Goal: Check status: Check status

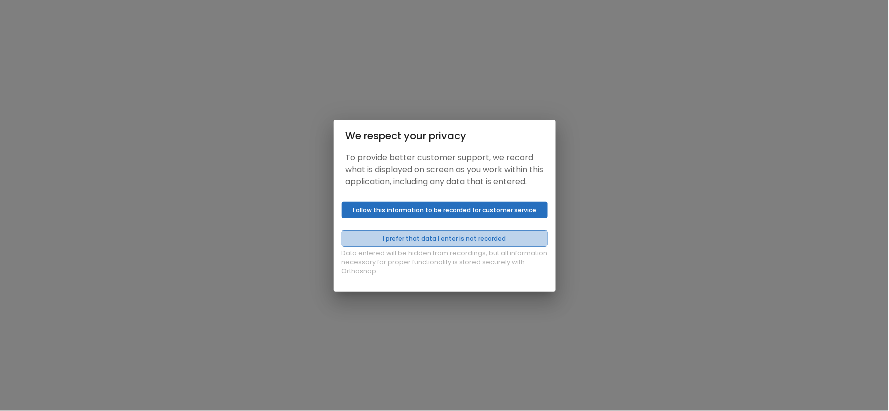
click at [421, 243] on button "I prefer that data I enter is not recorded" at bounding box center [445, 238] width 206 height 17
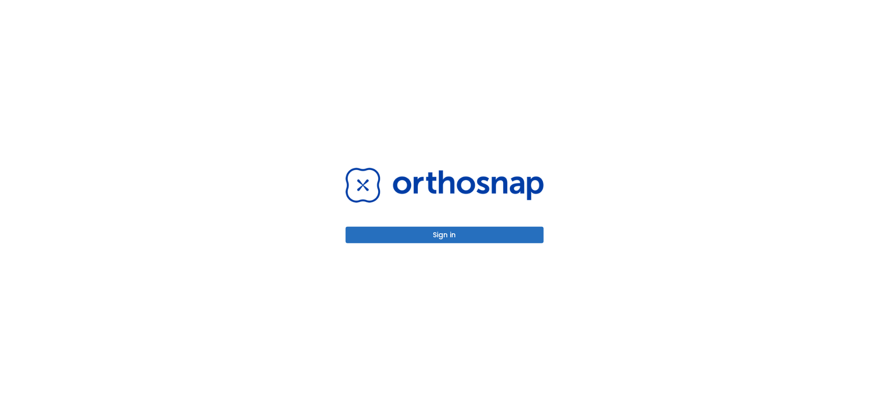
click at [436, 236] on button "Sign in" at bounding box center [445, 235] width 198 height 17
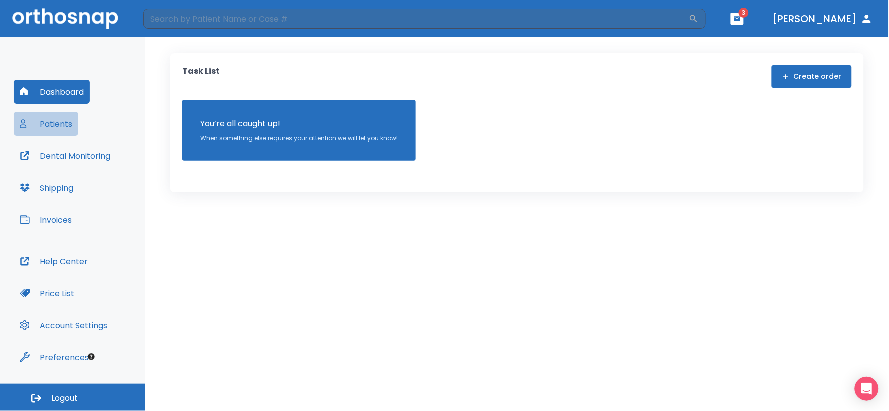
click at [54, 128] on button "Patients" at bounding box center [46, 124] width 65 height 24
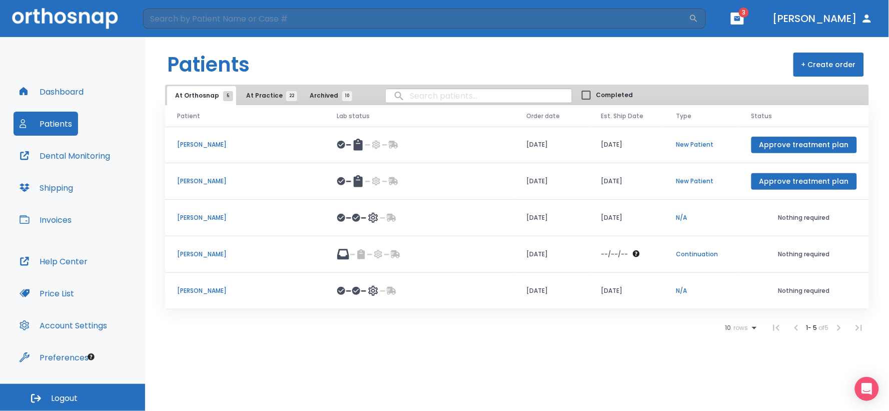
click at [394, 98] on input "search" at bounding box center [479, 96] width 186 height 20
type input "[PERSON_NAME]"
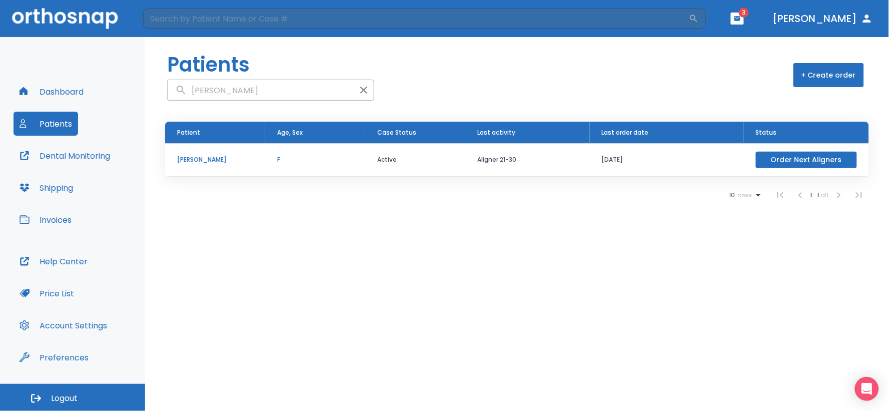
click at [211, 158] on p "[PERSON_NAME]" at bounding box center [215, 159] width 76 height 9
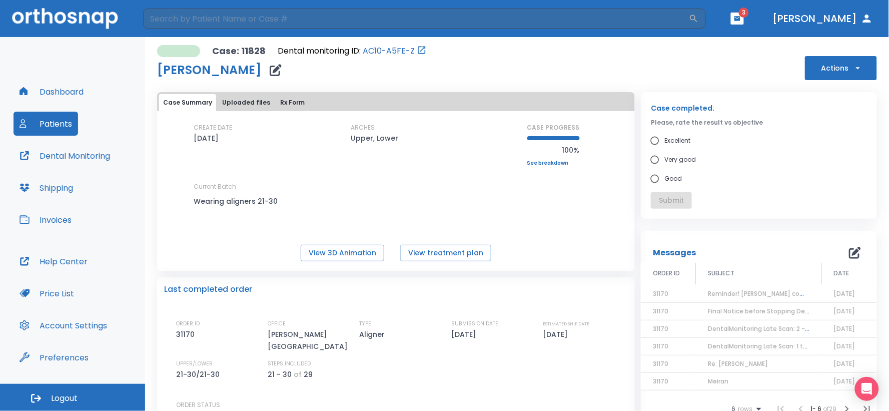
click at [749, 17] on span "3" at bounding box center [744, 13] width 10 height 10
click at [740, 18] on icon "button" at bounding box center [737, 18] width 6 height 5
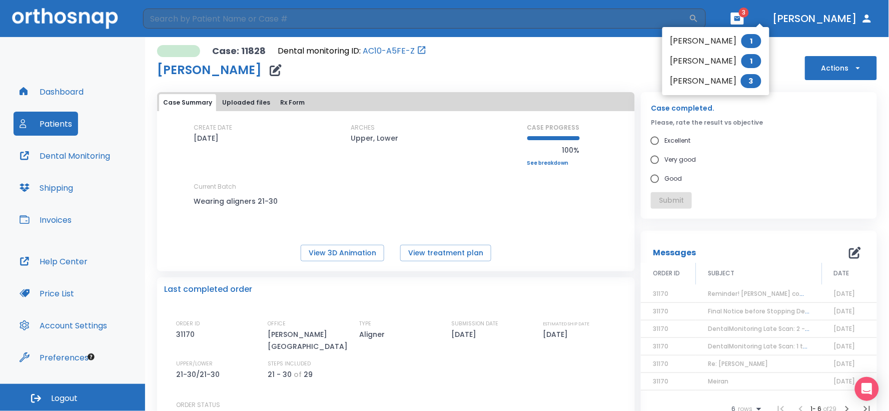
click at [569, 239] on div at bounding box center [444, 205] width 889 height 411
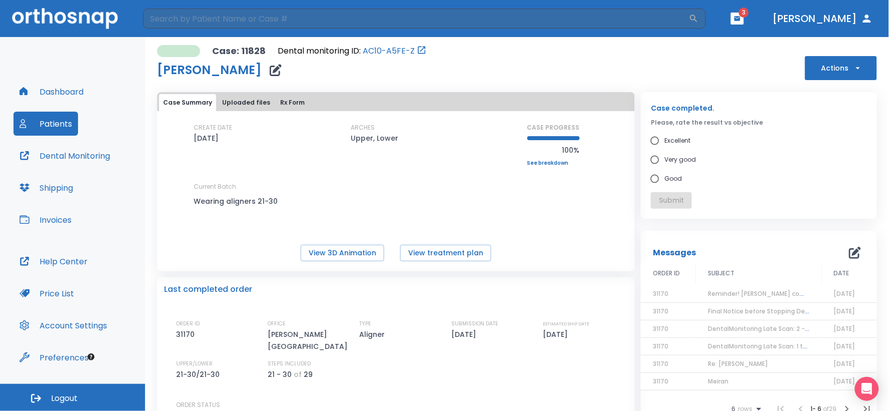
click at [745, 295] on span "Reminder! [PERSON_NAME] completed, please assess final result!" at bounding box center [809, 293] width 203 height 9
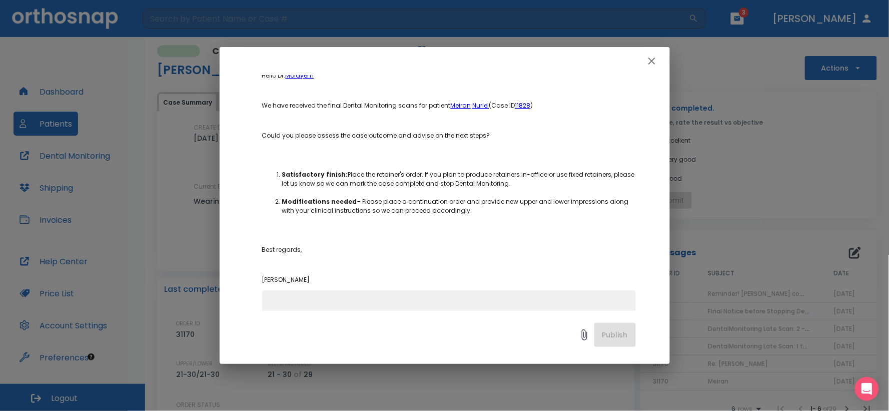
scroll to position [56, 0]
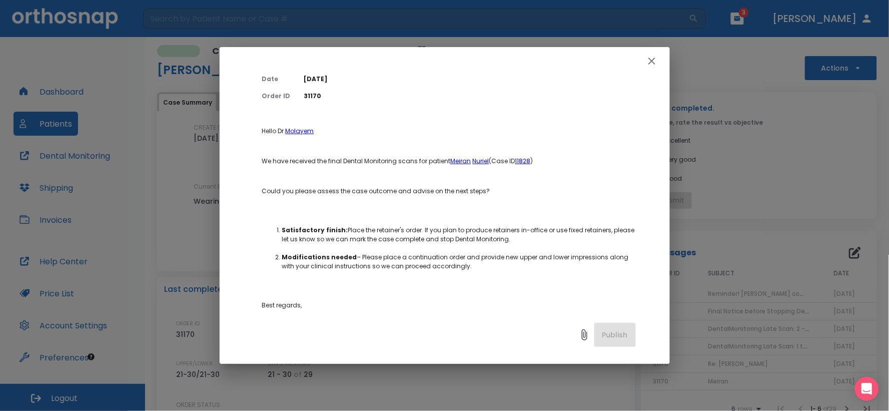
click at [656, 62] on icon "button" at bounding box center [652, 61] width 12 height 12
